Goal: Transaction & Acquisition: Purchase product/service

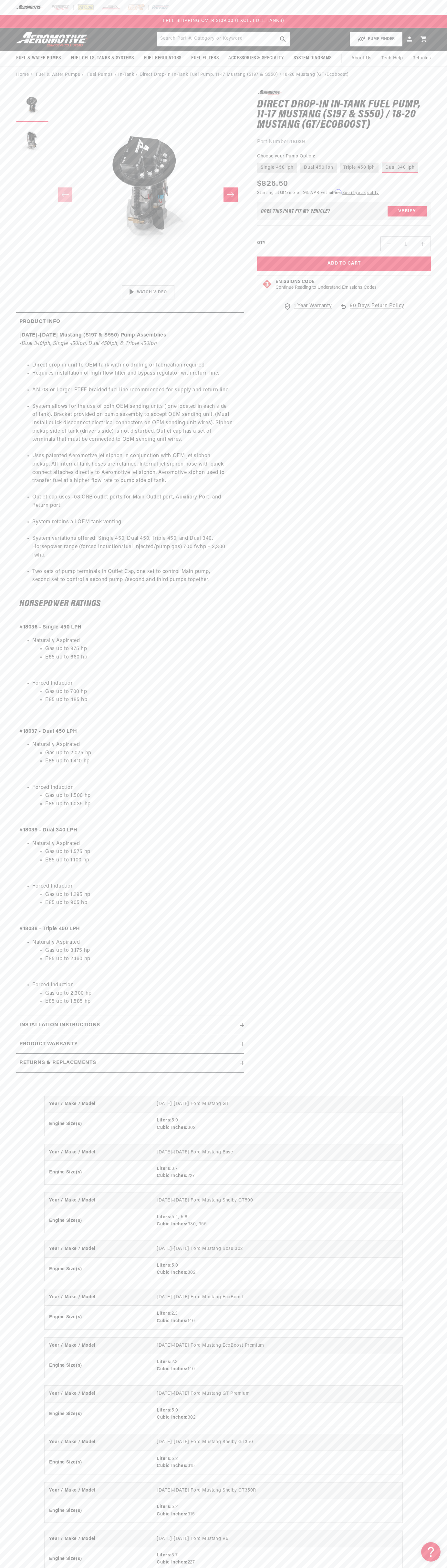
click at [185, 1] on div at bounding box center [224, 7] width 447 height 15
click at [308, 1563] on html "Skip to content Your cart Your cart is empty Loading... You may also like Subto…" at bounding box center [224, 784] width 447 height 1568
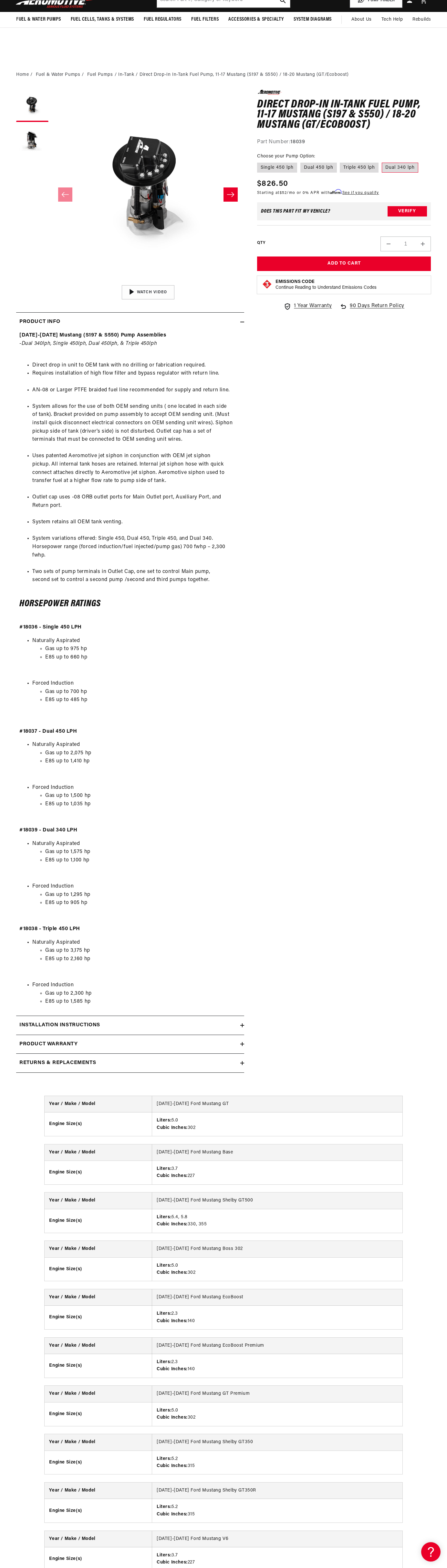
scroll to position [758, 0]
